Goal: Entertainment & Leisure: Consume media (video, audio)

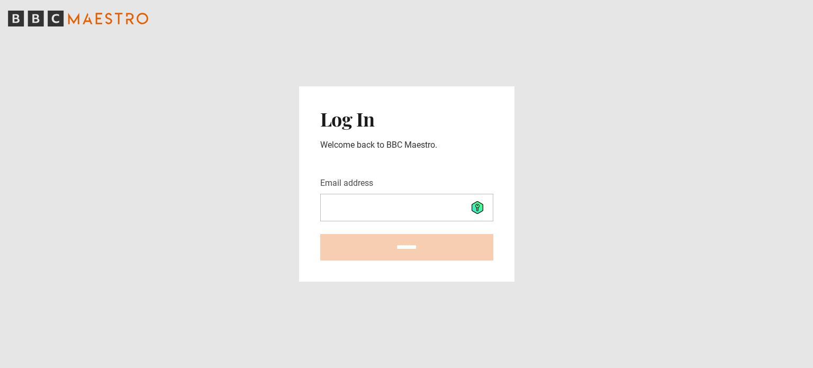
click at [405, 210] on input "Email address" at bounding box center [406, 208] width 173 height 28
type input "**********"
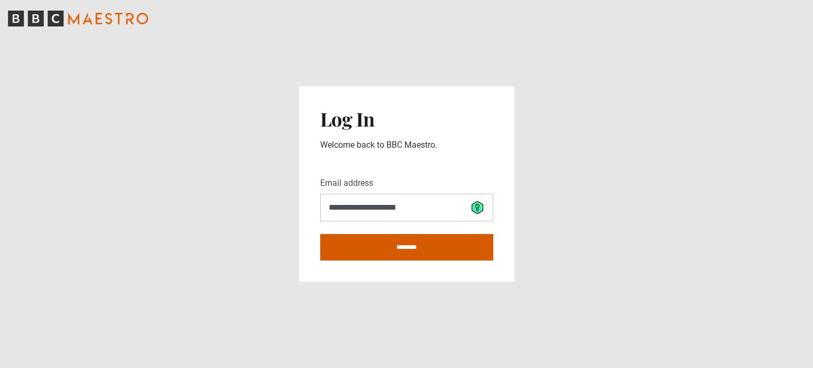
click at [423, 248] on input "********" at bounding box center [406, 247] width 173 height 26
type input "**********"
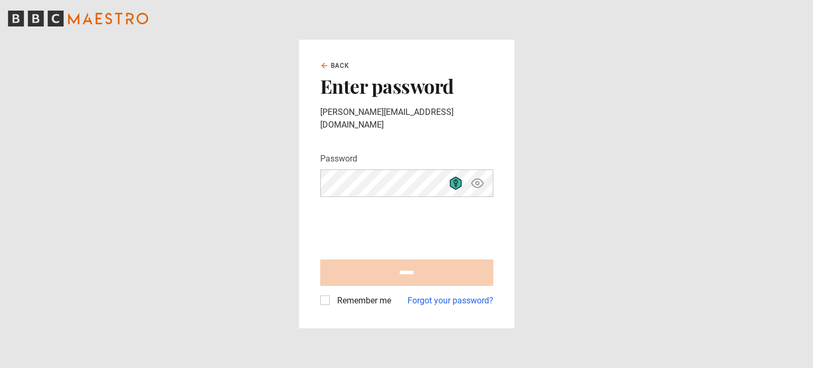
click at [459, 177] on icon at bounding box center [456, 183] width 12 height 13
type input "**********"
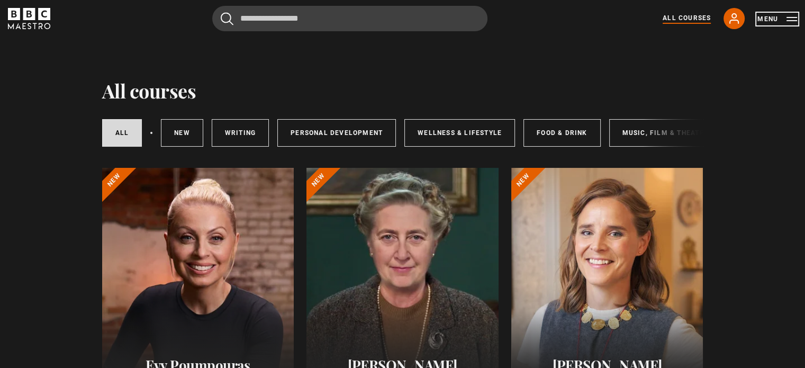
click at [789, 24] on button "Menu" at bounding box center [777, 19] width 40 height 11
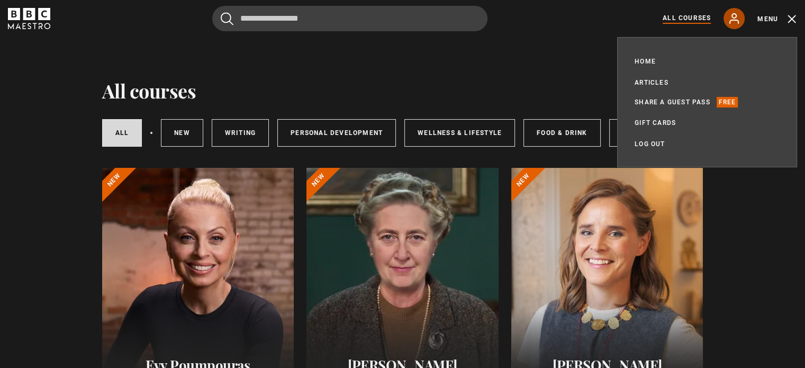
click at [732, 23] on icon at bounding box center [734, 18] width 13 height 13
click at [644, 64] on link "Home" at bounding box center [645, 61] width 21 height 11
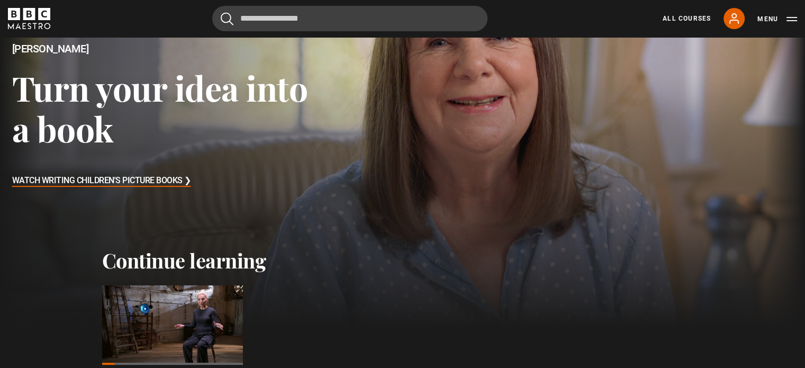
scroll to position [238, 0]
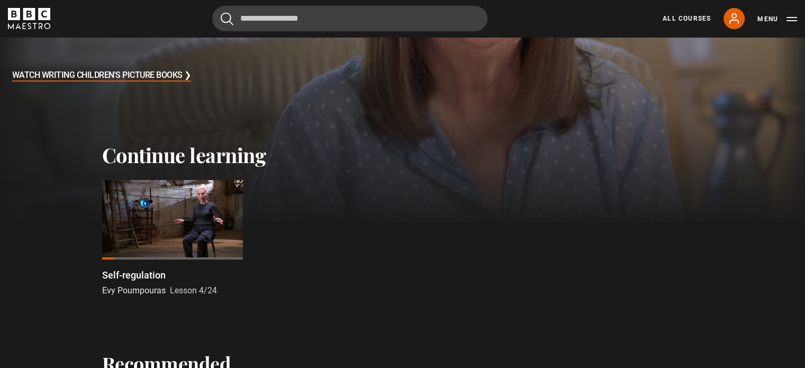
drag, startPoint x: 808, startPoint y: 32, endPoint x: 800, endPoint y: 63, distance: 31.7
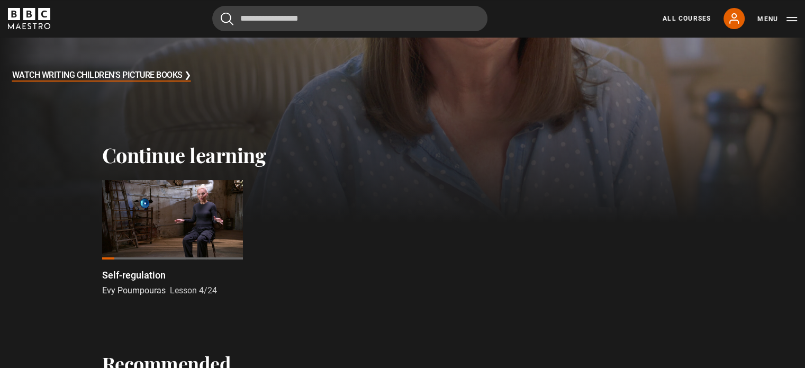
click at [151, 221] on div at bounding box center [172, 219] width 141 height 79
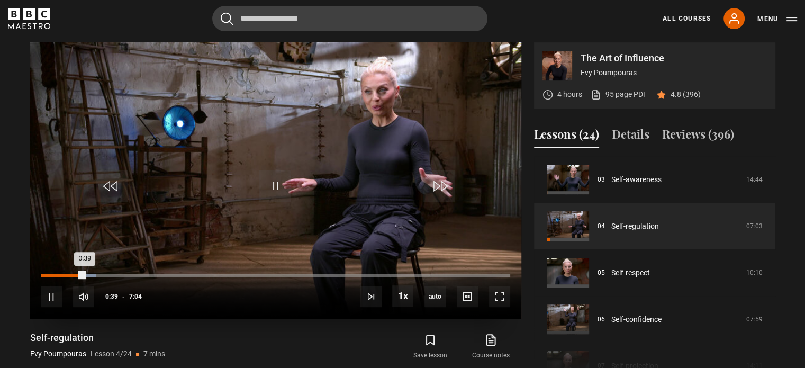
click at [43, 275] on div "0:39" at bounding box center [63, 275] width 44 height 3
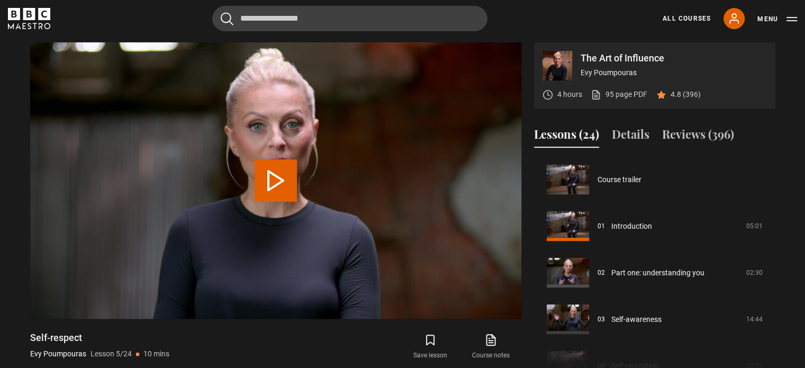
scroll to position [186, 0]
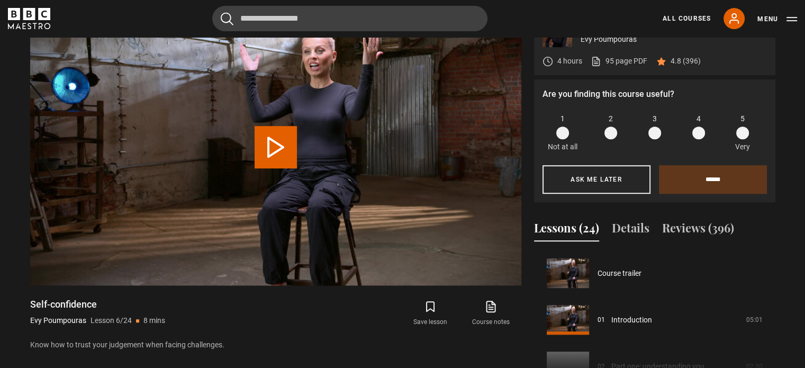
scroll to position [233, 0]
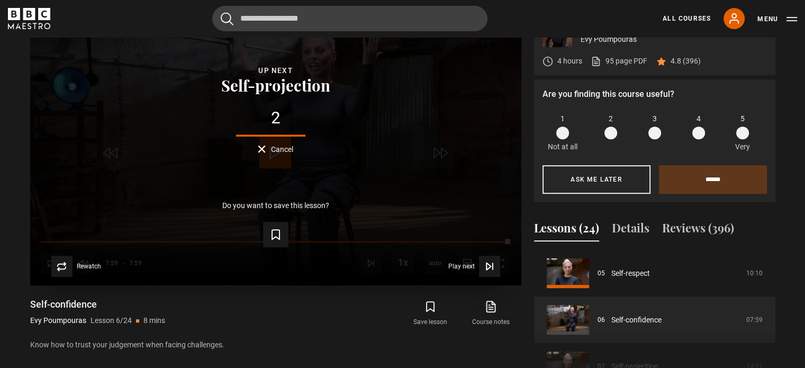
click at [266, 152] on div "Lesson Completed Up next Self-projection 2 Cancel Do you want to save this less…" at bounding box center [275, 147] width 491 height 276
click at [266, 152] on button "Cancel" at bounding box center [275, 149] width 35 height 8
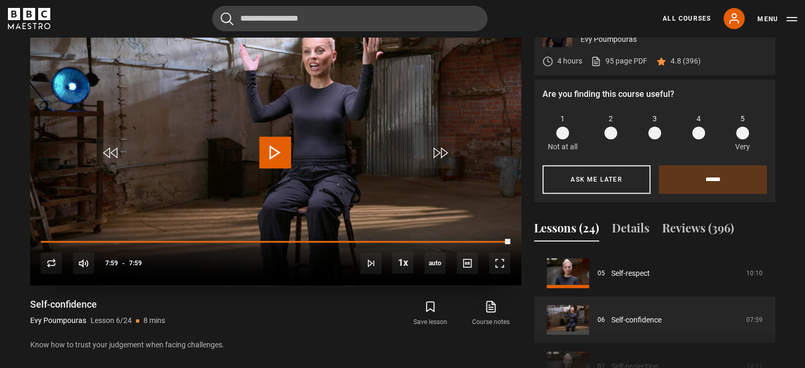
click at [266, 152] on span "Video Player" at bounding box center [275, 153] width 32 height 32
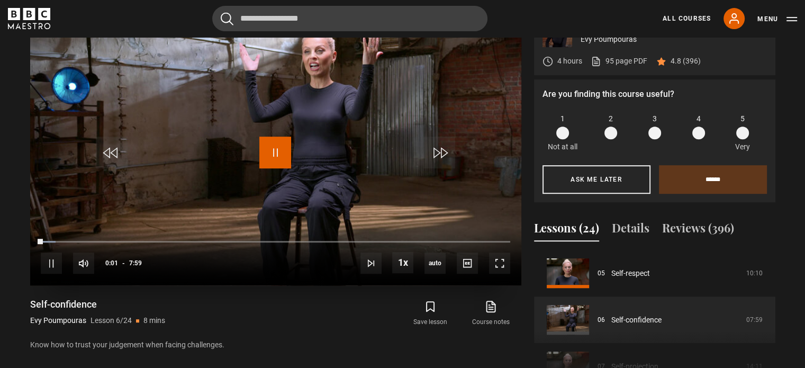
click at [267, 160] on span "Video Player" at bounding box center [275, 153] width 32 height 32
click at [686, 19] on link "All Courses" at bounding box center [687, 19] width 48 height 10
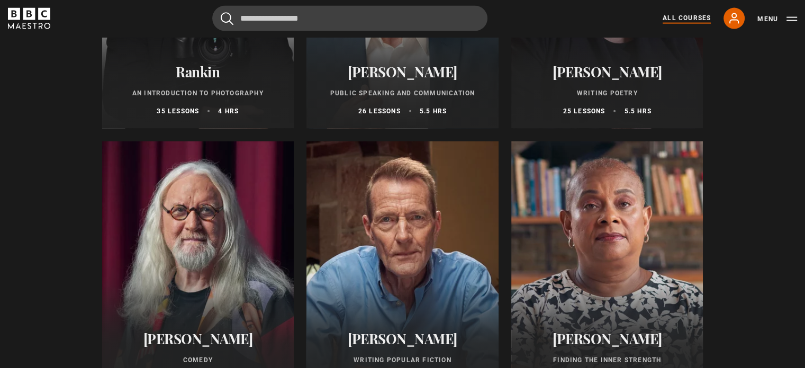
scroll to position [2522, 0]
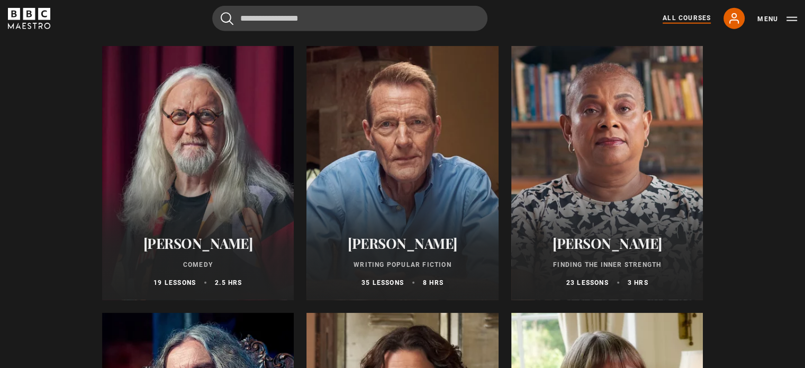
click at [804, 193] on html "Skip to main content Cancel Courses Previous courses Next courses [PERSON_NAME]…" at bounding box center [402, 89] width 805 height 5223
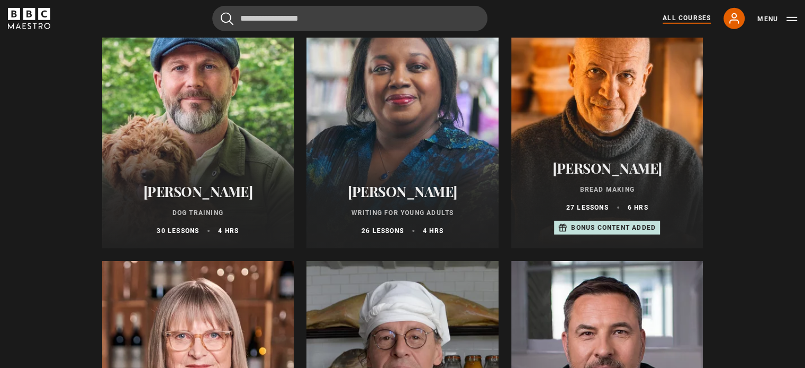
scroll to position [3336, 0]
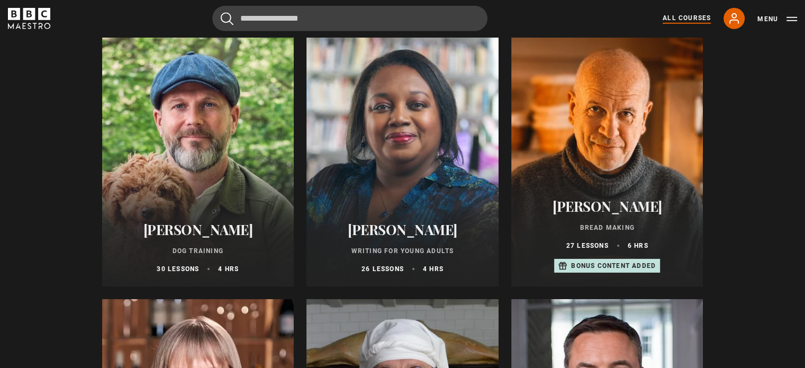
click at [240, 165] on div at bounding box center [198, 159] width 192 height 254
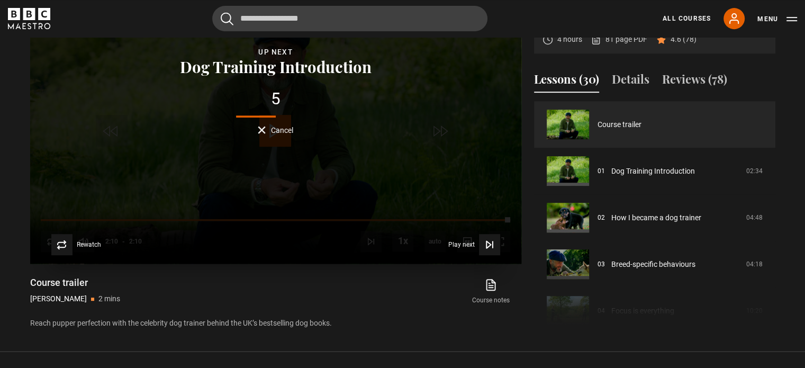
click at [274, 130] on span "Cancel" at bounding box center [282, 129] width 22 height 7
